Goal: Task Accomplishment & Management: Use online tool/utility

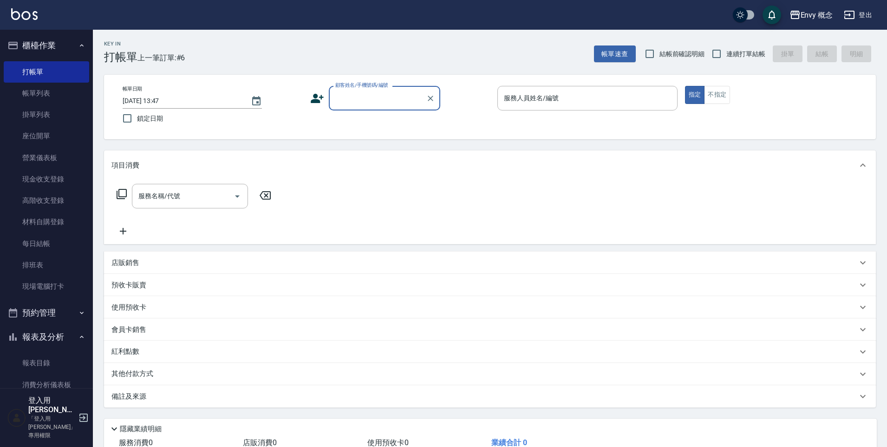
click at [358, 102] on input "顧客姓名/手機號碼/編號" at bounding box center [377, 98] width 89 height 16
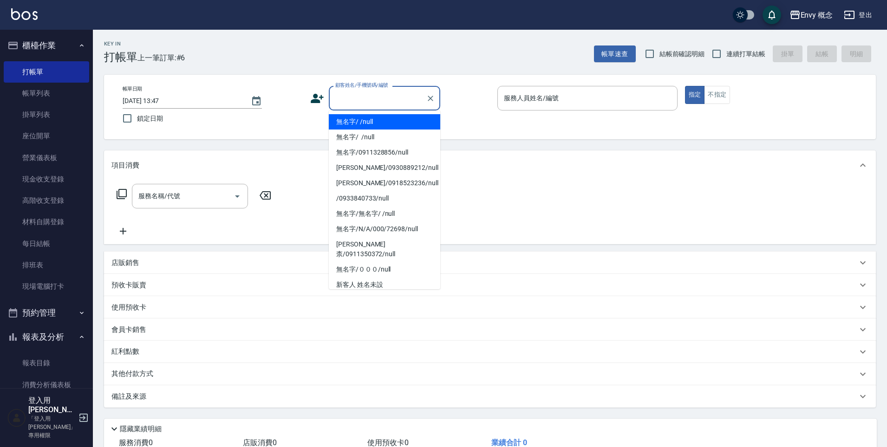
click at [362, 116] on li "無名字/ /null" at bounding box center [385, 121] width 112 height 15
type input "無名字/ /null"
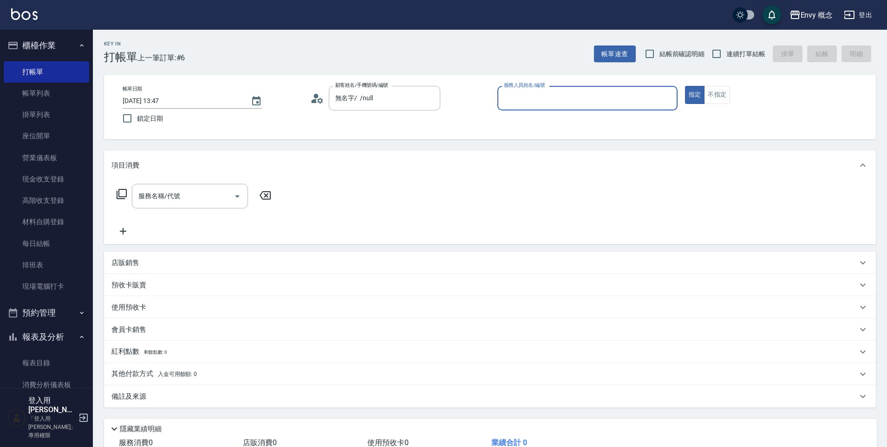
click at [534, 101] on input "服務人員姓名/編號" at bounding box center [588, 98] width 172 height 16
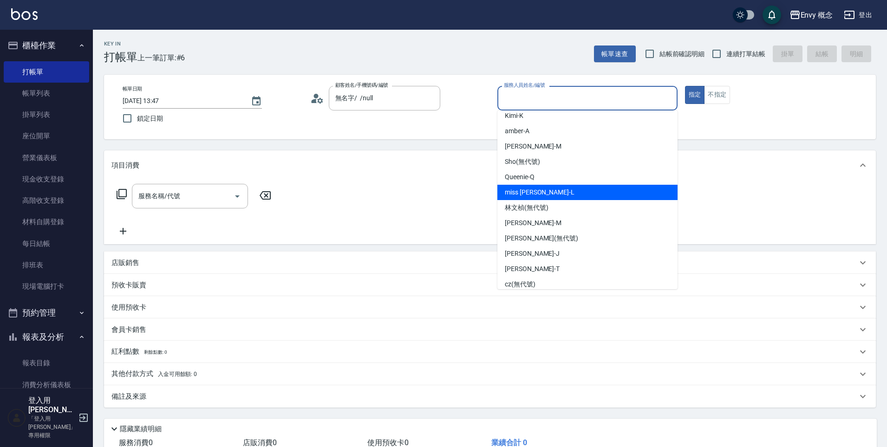
scroll to position [43, 0]
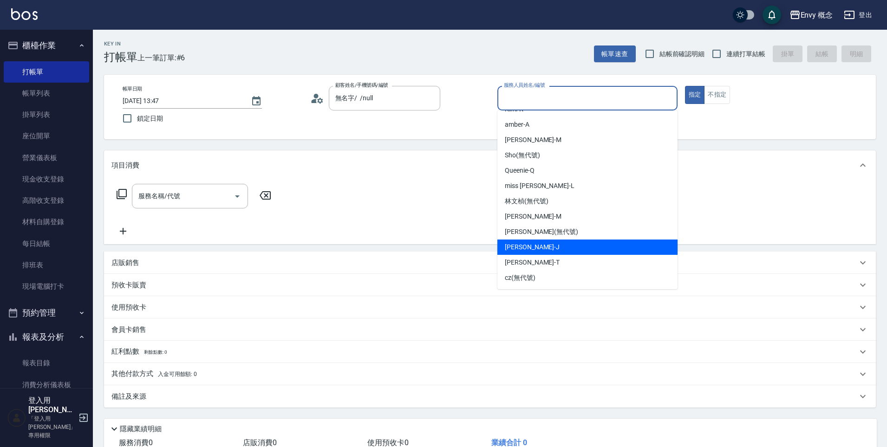
click at [528, 245] on span "[PERSON_NAME]" at bounding box center [532, 248] width 55 height 10
type input "[PERSON_NAME]"
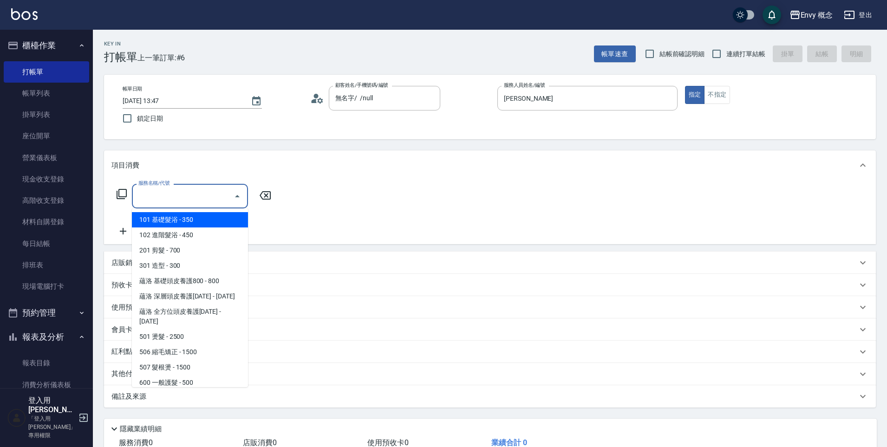
click at [188, 197] on input "服務名稱/代號" at bounding box center [183, 196] width 94 height 16
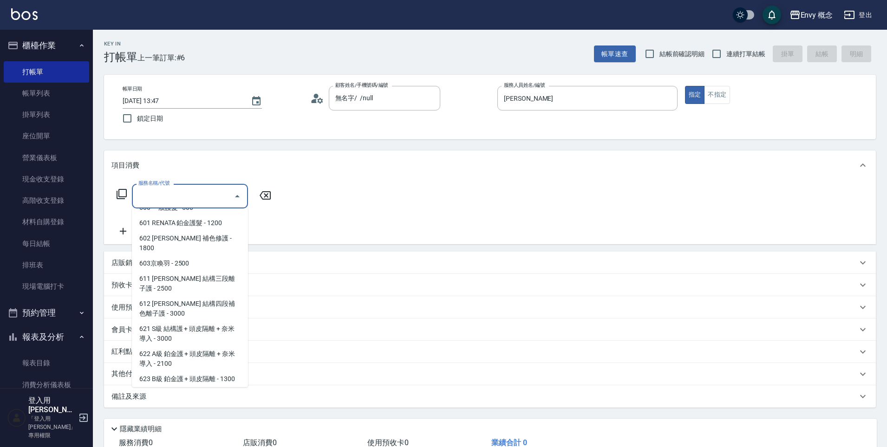
scroll to position [0, 0]
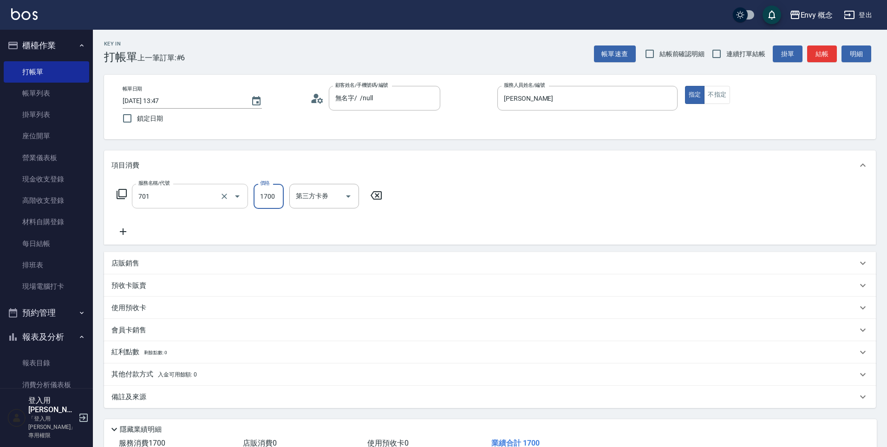
type input "701 染髮(701)"
type input "1200"
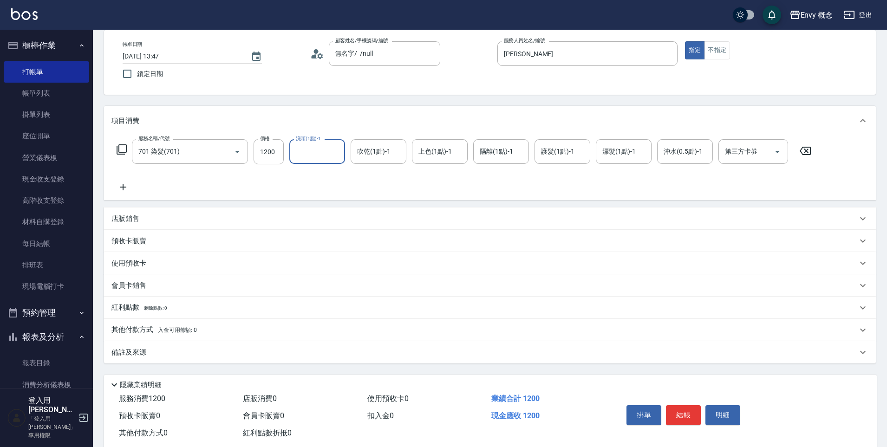
scroll to position [51, 0]
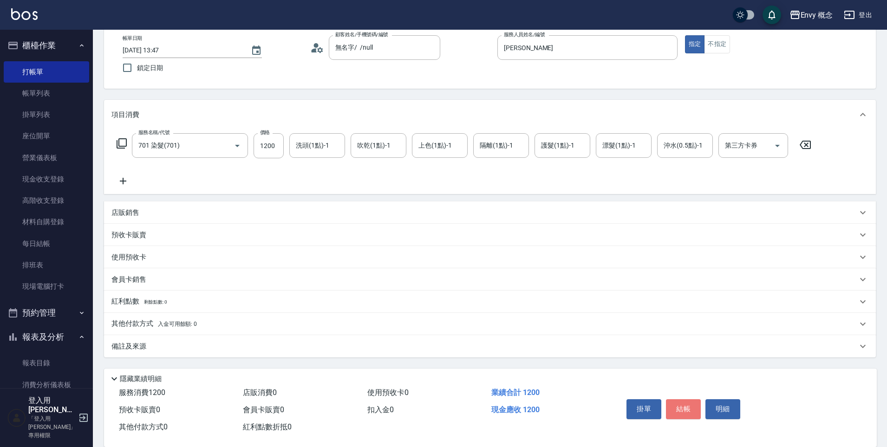
click at [685, 408] on button "結帳" at bounding box center [683, 410] width 35 height 20
